Goal: Understand site structure

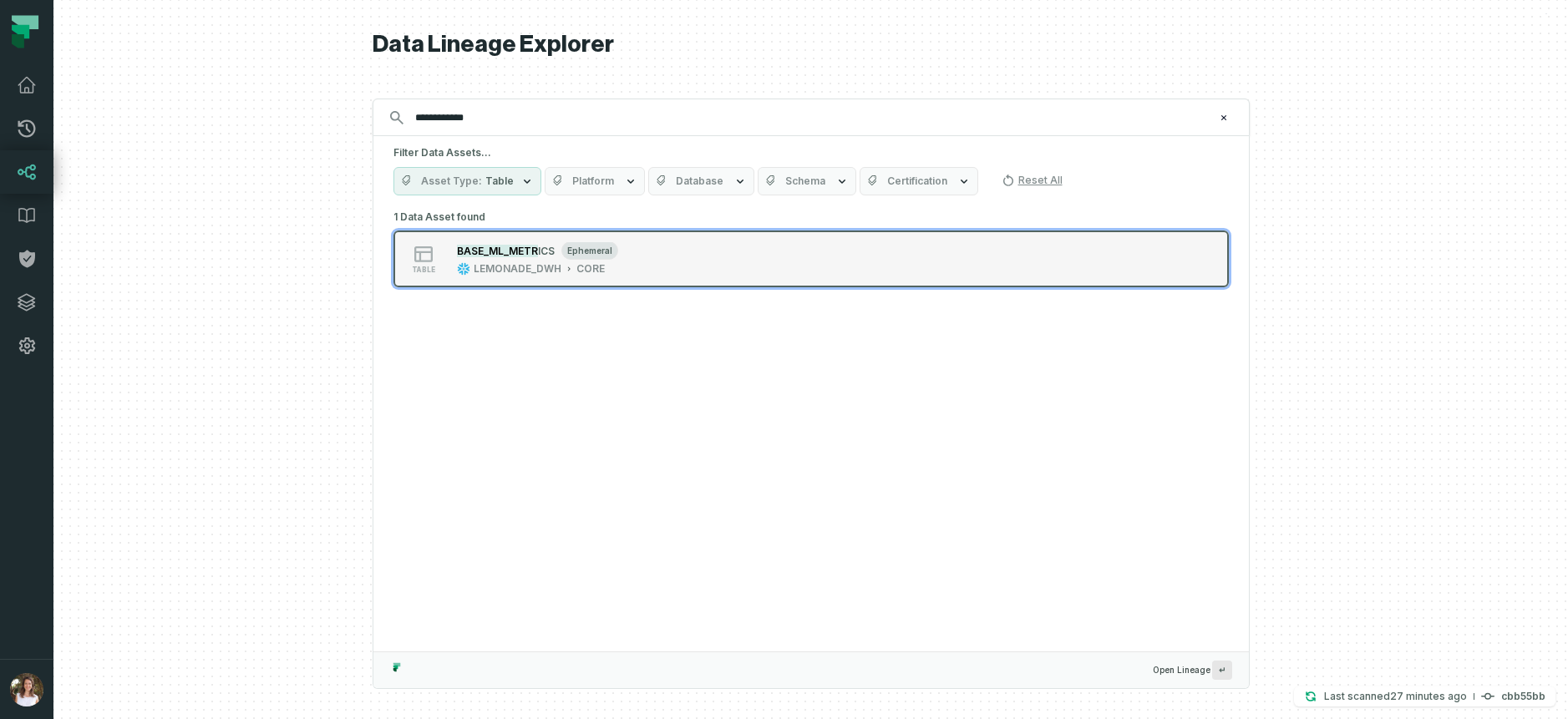
type input "**********"
click at [753, 267] on div "table BASE_ML_METR ICS ephemeral LEMONADE_DWH CORE" at bounding box center [605, 259] width 418 height 33
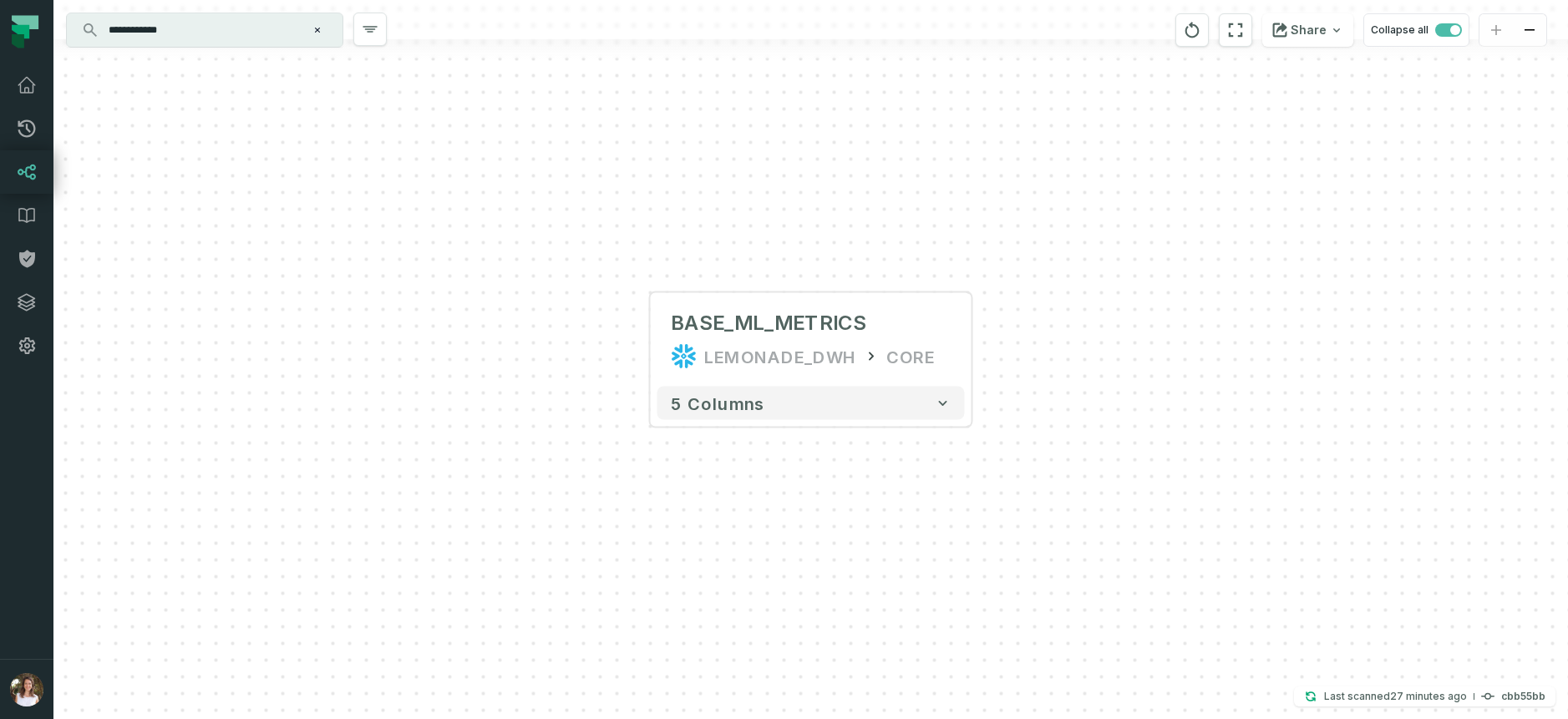
click at [972, 341] on div "+ BASE_ML_METRICS LEMONADE_DWH CORE + 5 columns" at bounding box center [810, 359] width 1515 height 719
click at [965, 337] on button "+" at bounding box center [972, 340] width 30 height 30
